Goal: Task Accomplishment & Management: Use online tool/utility

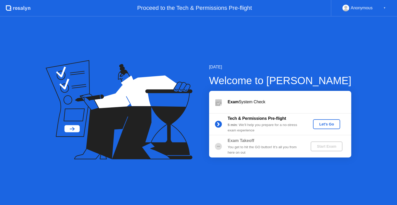
click at [328, 125] on div "Let's Go" at bounding box center [326, 124] width 23 height 4
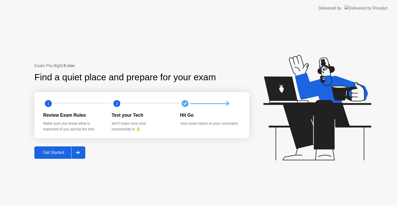
click at [60, 153] on div "Get Started" at bounding box center [53, 152] width 35 height 5
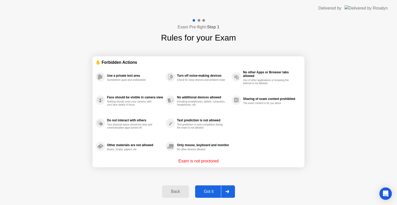
click at [209, 191] on div "Got it" at bounding box center [209, 191] width 24 height 5
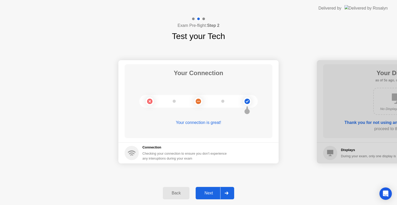
click at [211, 188] on button "Next" at bounding box center [215, 193] width 38 height 12
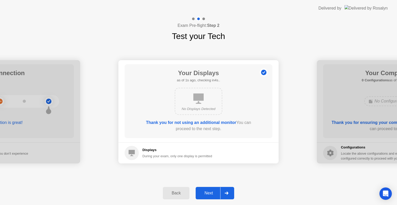
click at [211, 188] on button "Next" at bounding box center [215, 193] width 38 height 12
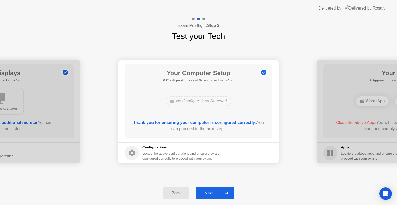
click at [210, 188] on button "Next" at bounding box center [215, 193] width 38 height 12
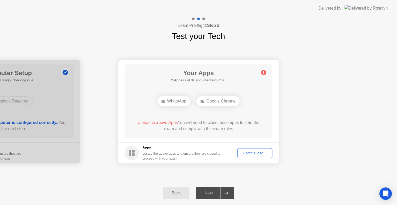
click at [255, 152] on div "Force Close..." at bounding box center [255, 153] width 32 height 4
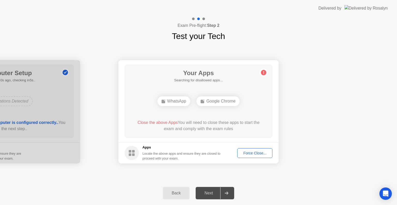
click at [255, 149] on button "Force Close..." at bounding box center [254, 153] width 35 height 10
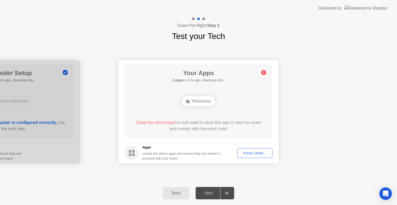
click at [272, 153] on footer "Apps Locate the above apps and ensure they are closed to proceed with your exam…" at bounding box center [198, 152] width 160 height 21
click at [265, 157] on button "Force Close..." at bounding box center [254, 153] width 35 height 10
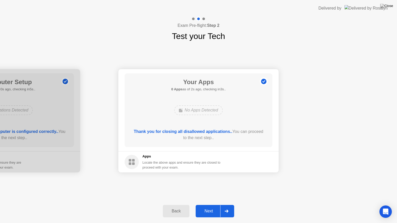
click at [205, 205] on div "Next" at bounding box center [208, 211] width 23 height 5
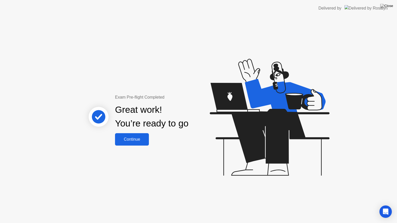
click at [124, 138] on div "Continue" at bounding box center [131, 139] width 31 height 5
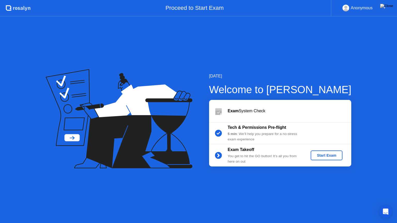
click at [322, 157] on div "Start Exam" at bounding box center [327, 155] width 28 height 4
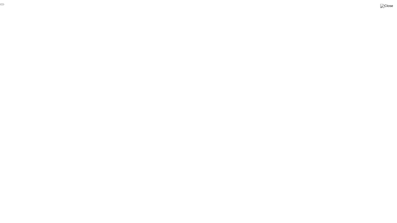
click div "End Proctoring Session"
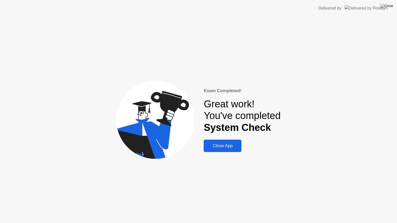
click at [221, 144] on div "Close App" at bounding box center [222, 145] width 35 height 5
